Goal: Use online tool/utility: Utilize a website feature to perform a specific function

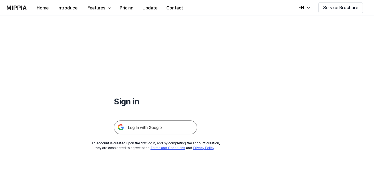
click at [144, 128] on img at bounding box center [155, 127] width 83 height 14
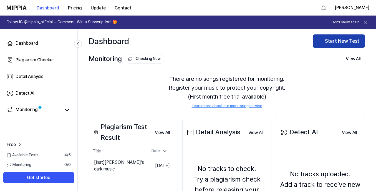
click at [334, 41] on button "Start New Test" at bounding box center [339, 40] width 52 height 13
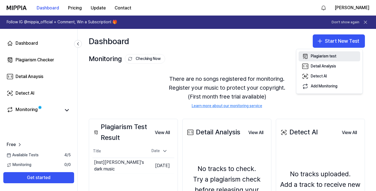
click at [324, 59] on div "Plagiarism test" at bounding box center [324, 57] width 26 height 6
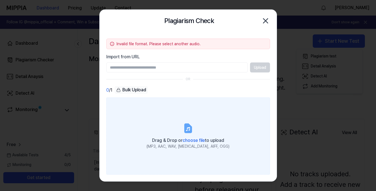
click at [187, 140] on span "choose file" at bounding box center [194, 140] width 22 height 5
click at [0, 0] on input "Drag & Drop or choose file to upload (MP3, AAC, WAV, FLAC, AIFF, OGG)" at bounding box center [0, 0] width 0 height 0
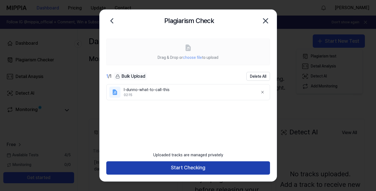
click at [181, 169] on button "Start Checking" at bounding box center [188, 167] width 164 height 13
